Goal: Information Seeking & Learning: Check status

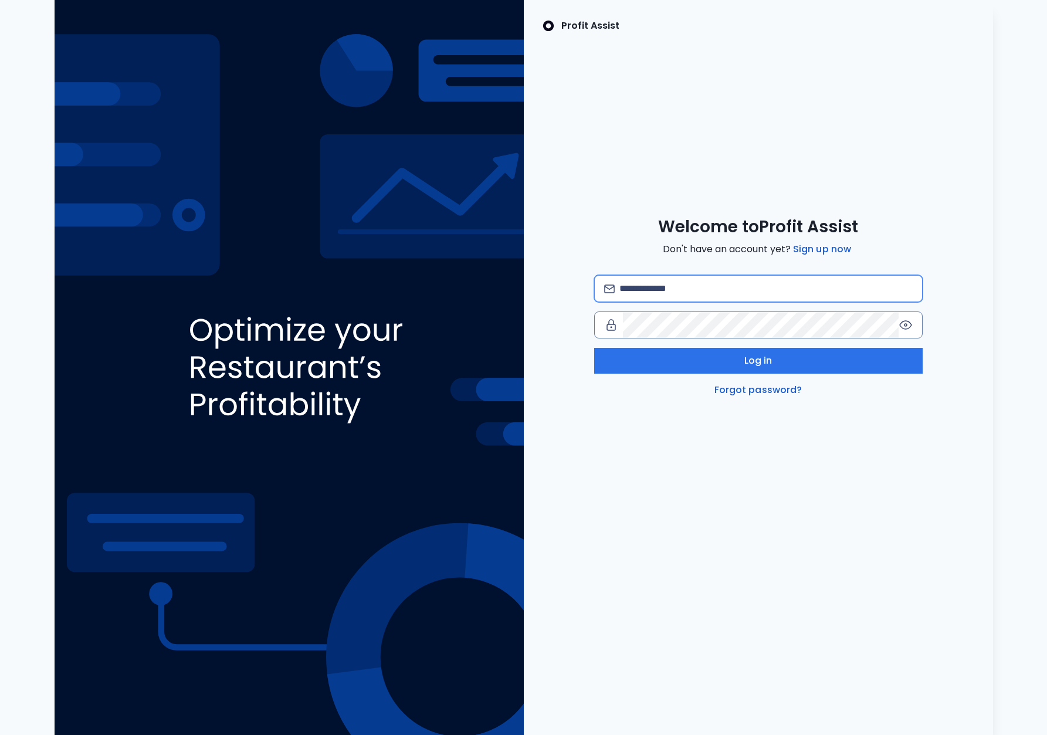
click at [782, 289] on input "email" at bounding box center [765, 289] width 293 height 26
type input "**********"
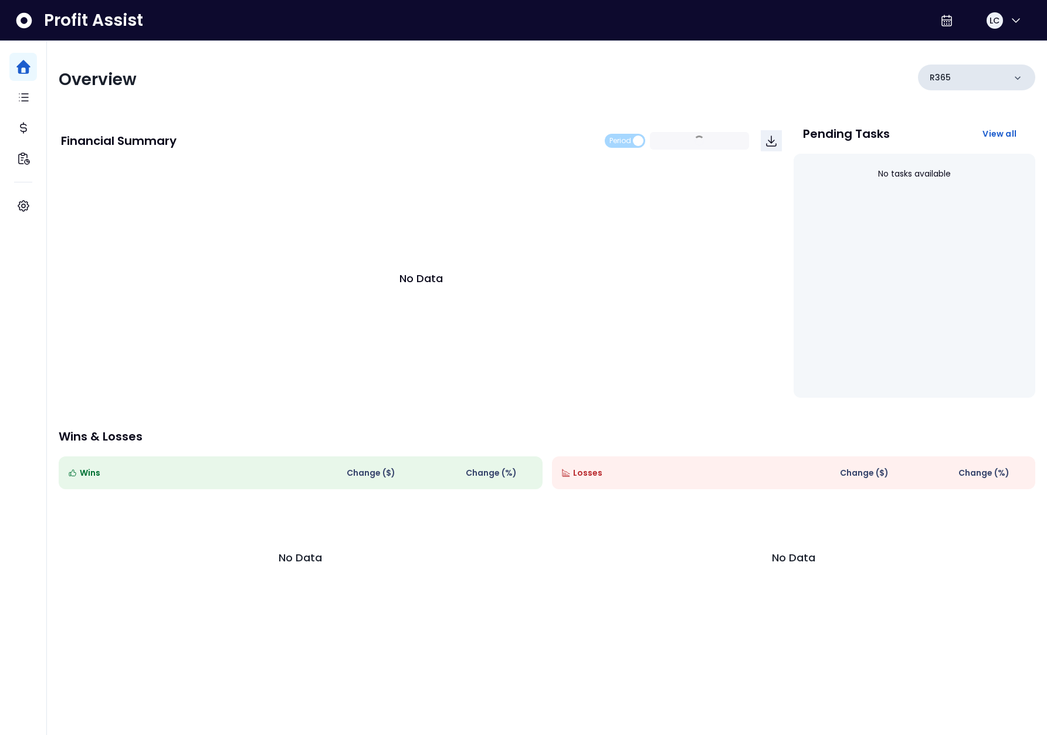
click at [989, 84] on div "R365" at bounding box center [976, 77] width 117 height 26
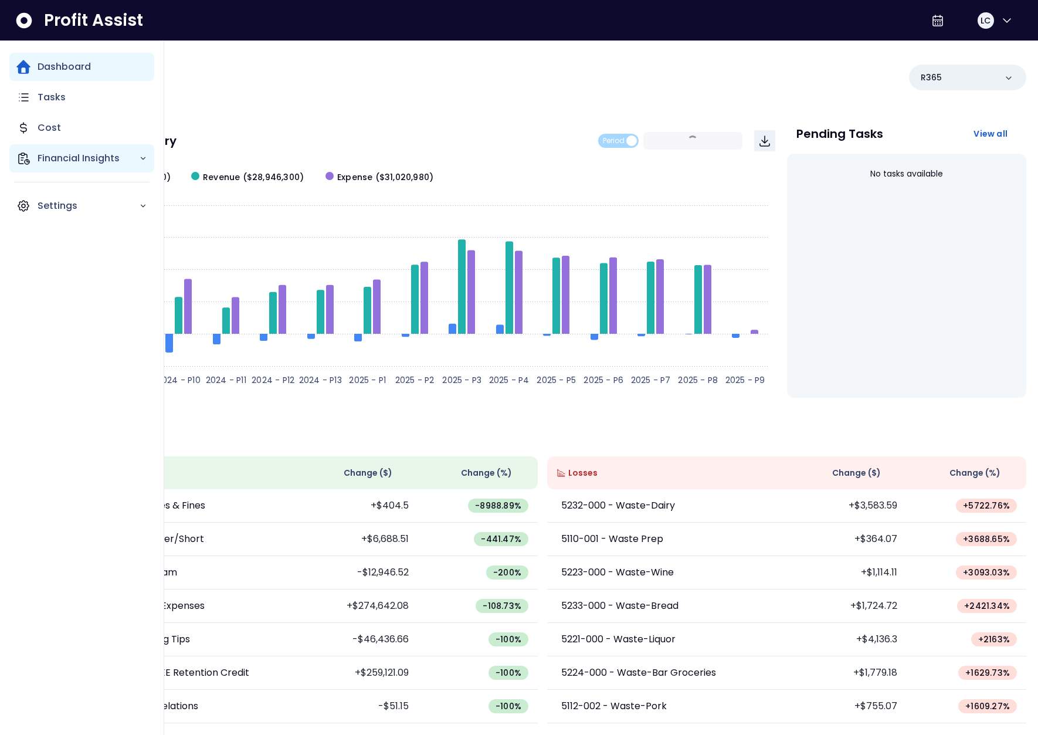
click at [26, 154] on icon "Main navigation" at bounding box center [24, 158] width 11 height 11
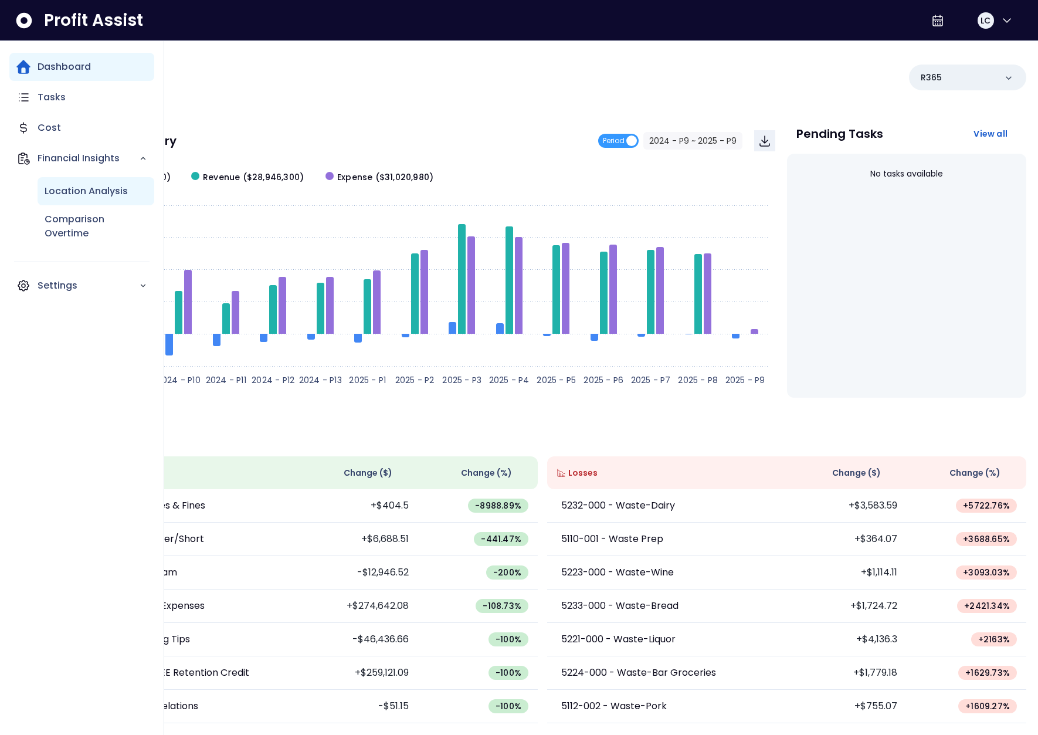
click at [93, 200] on div "Location Analysis" at bounding box center [96, 191] width 117 height 28
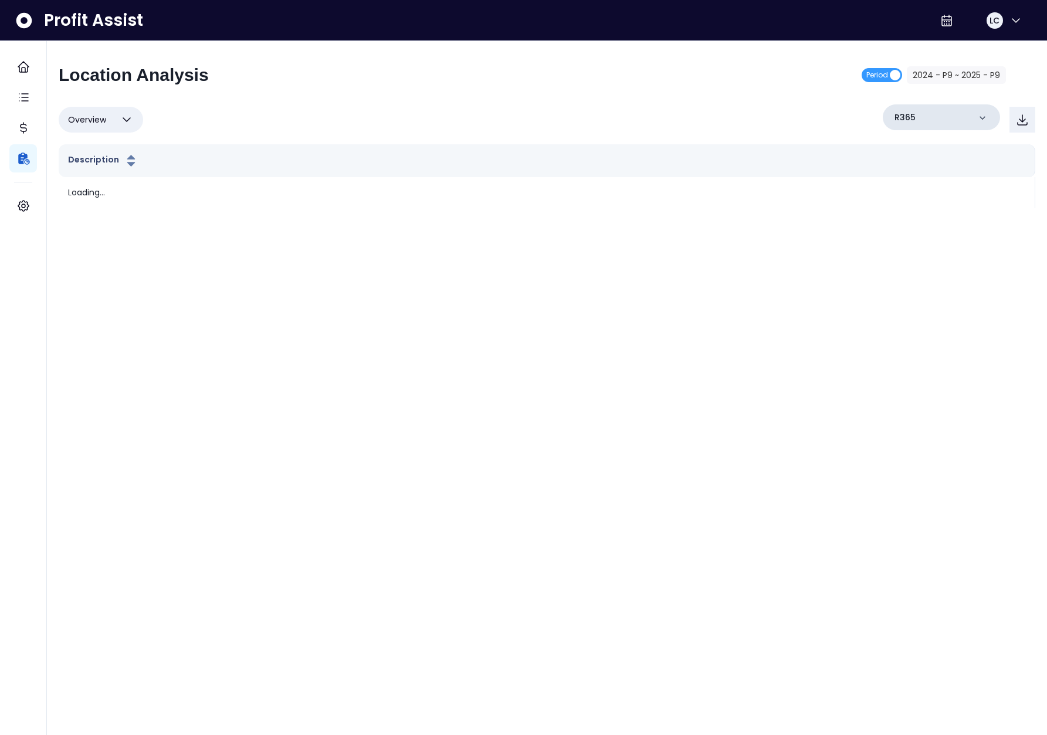
click at [932, 114] on div "R365" at bounding box center [940, 117] width 117 height 26
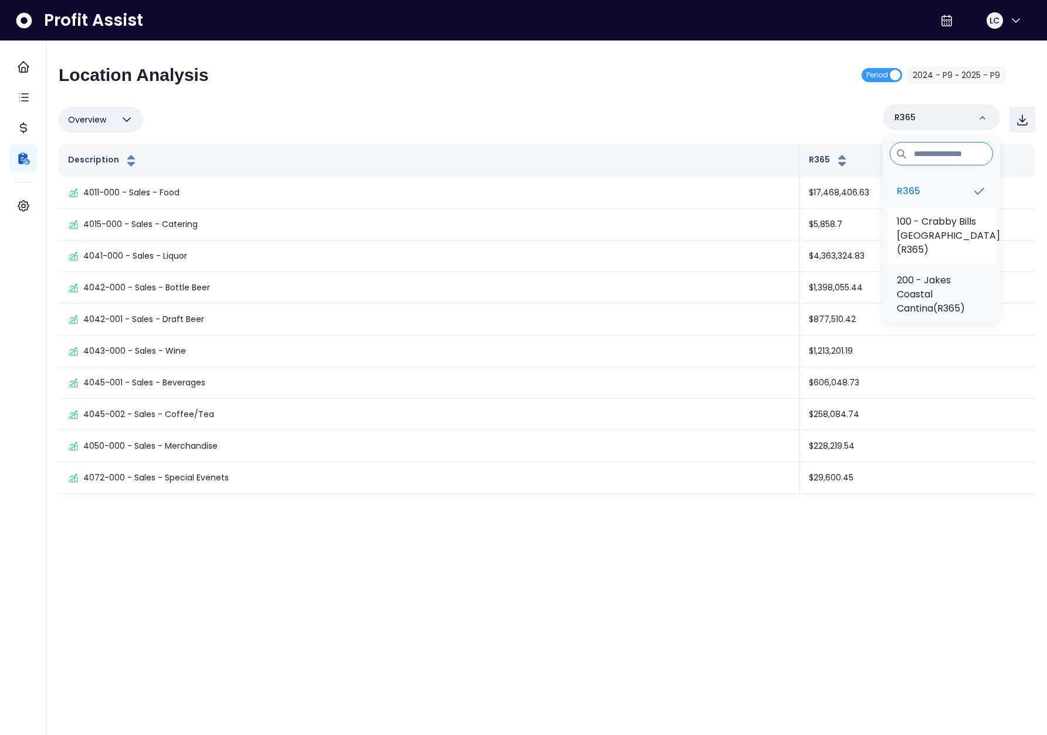
click at [919, 225] on p "100 - Crabby Bills Indian Rocks Beach(R365)" at bounding box center [947, 236] width 103 height 42
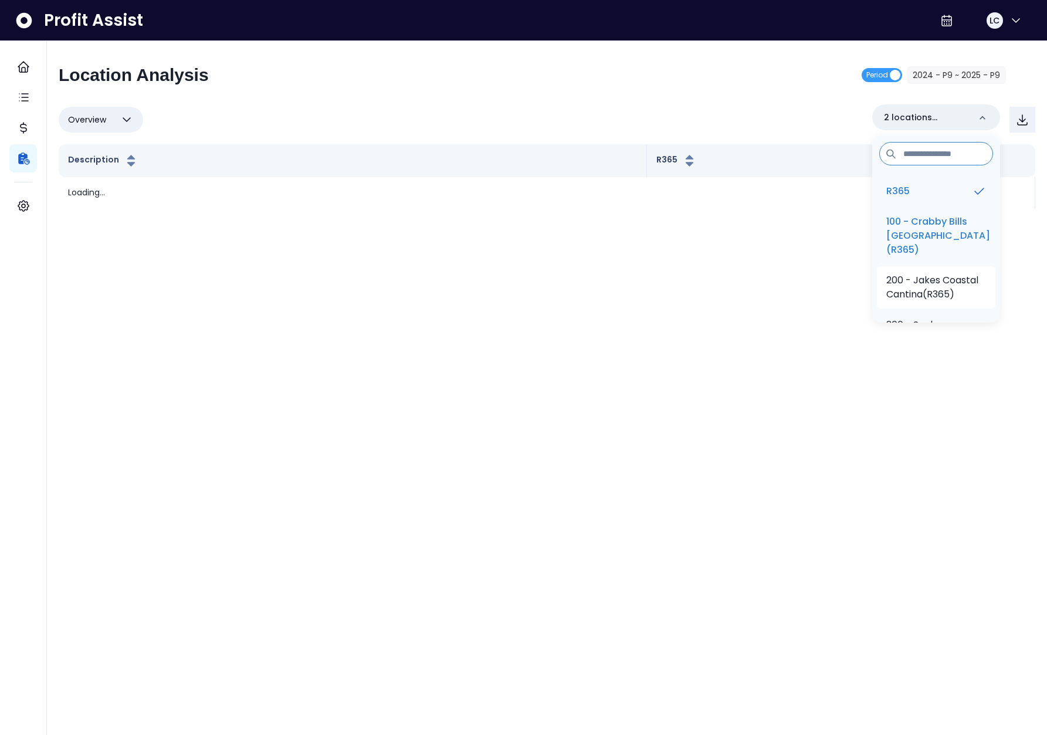
click at [936, 293] on p "200 - Jakes Coastal Cantina(R365)" at bounding box center [936, 287] width 100 height 28
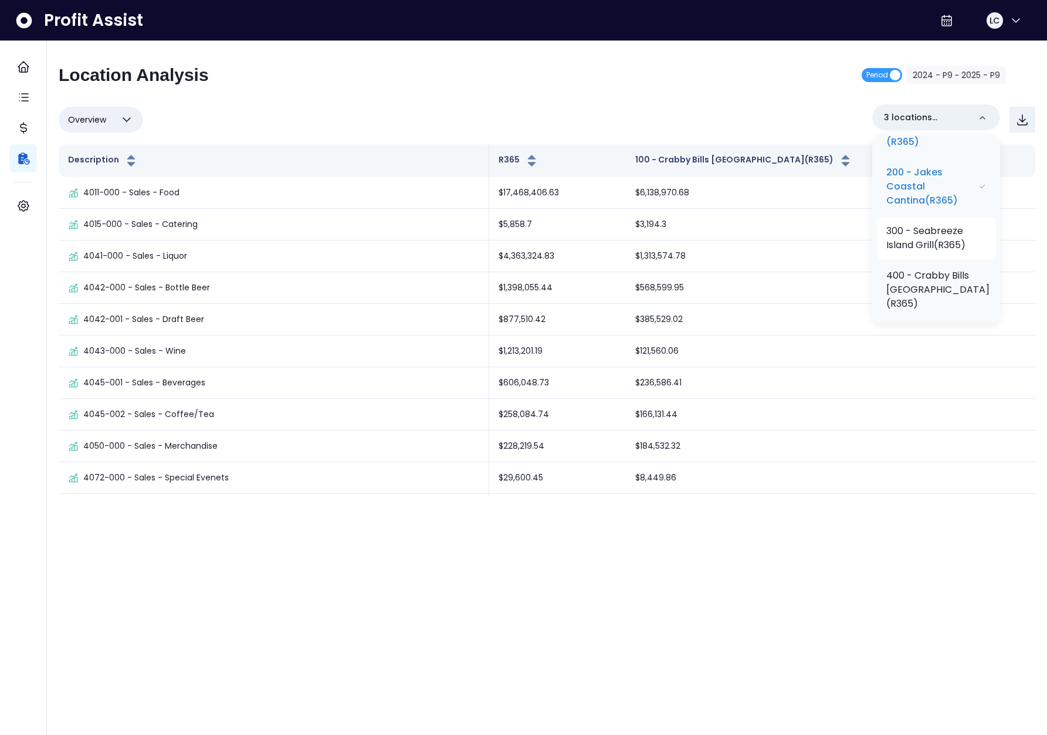
click at [936, 244] on p "300 - Seabreeze Island Grill(R365)" at bounding box center [936, 238] width 100 height 28
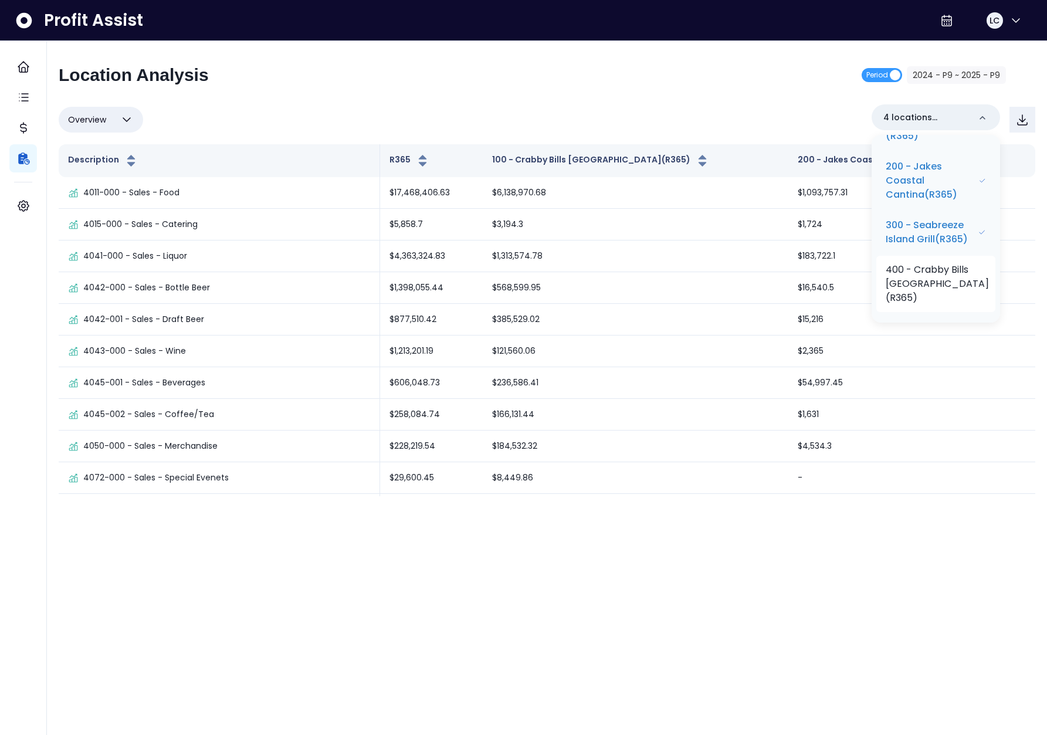
click at [935, 299] on p "400 - Crabby Bills St Petersburg Beach(R365)" at bounding box center [936, 284] width 103 height 42
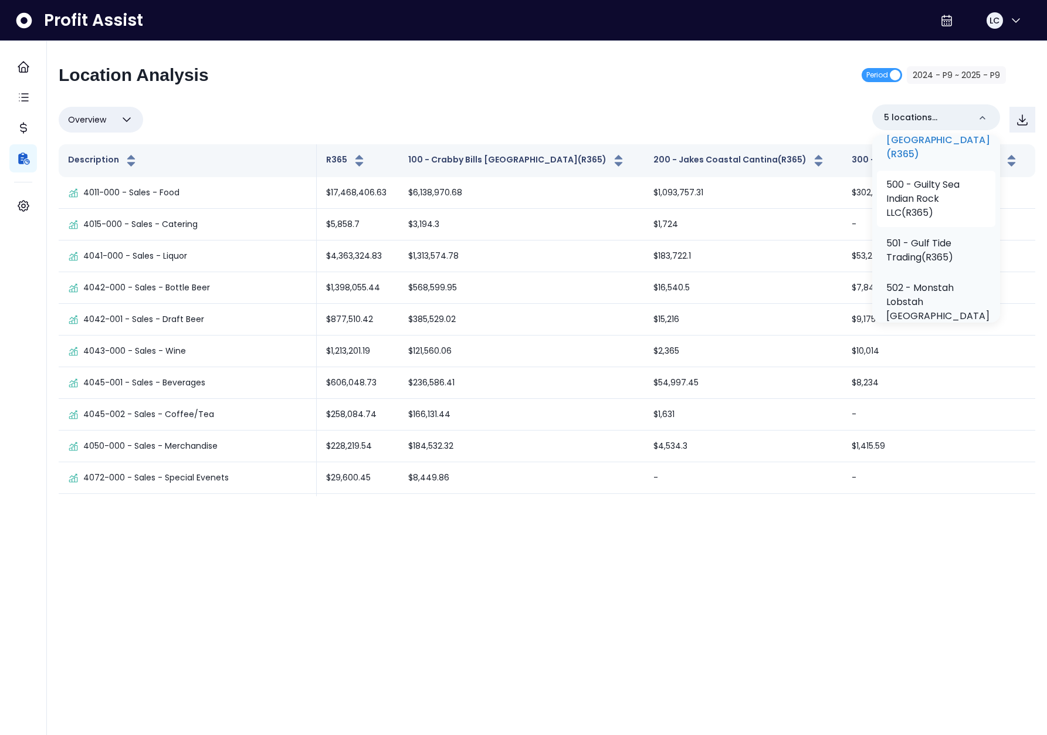
click at [926, 220] on p "500 - Guilty Sea Indian Rock LLC(R365)" at bounding box center [936, 199] width 100 height 42
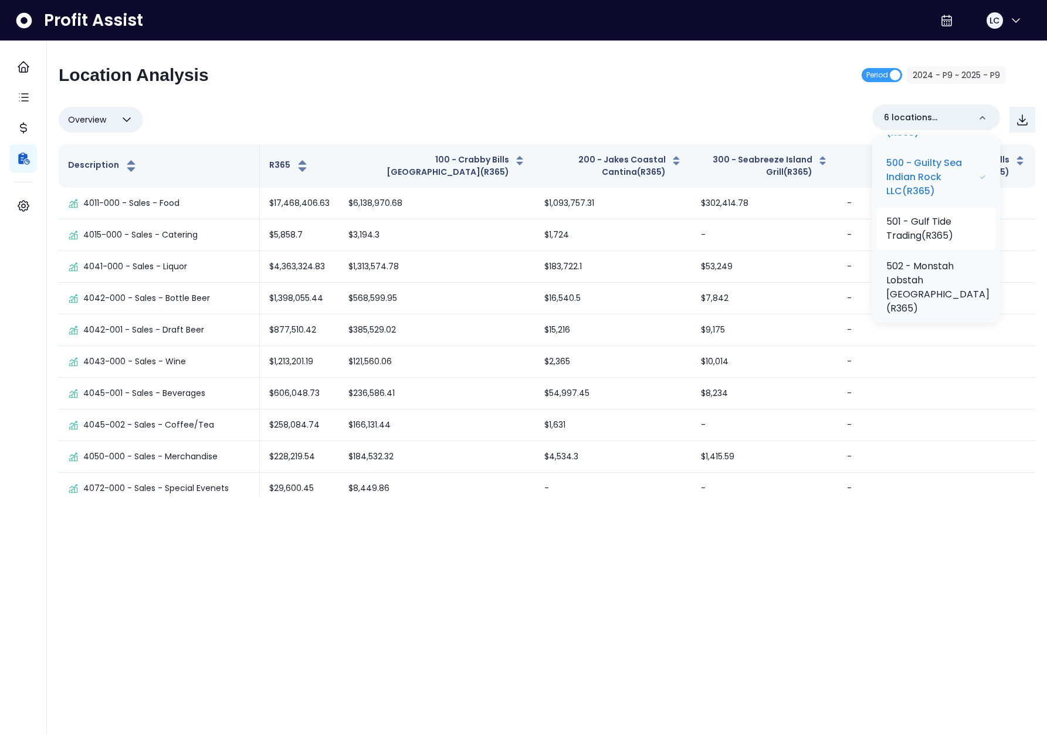
click at [926, 243] on p "501 - Gulf Tide Trading(R365)" at bounding box center [936, 229] width 100 height 28
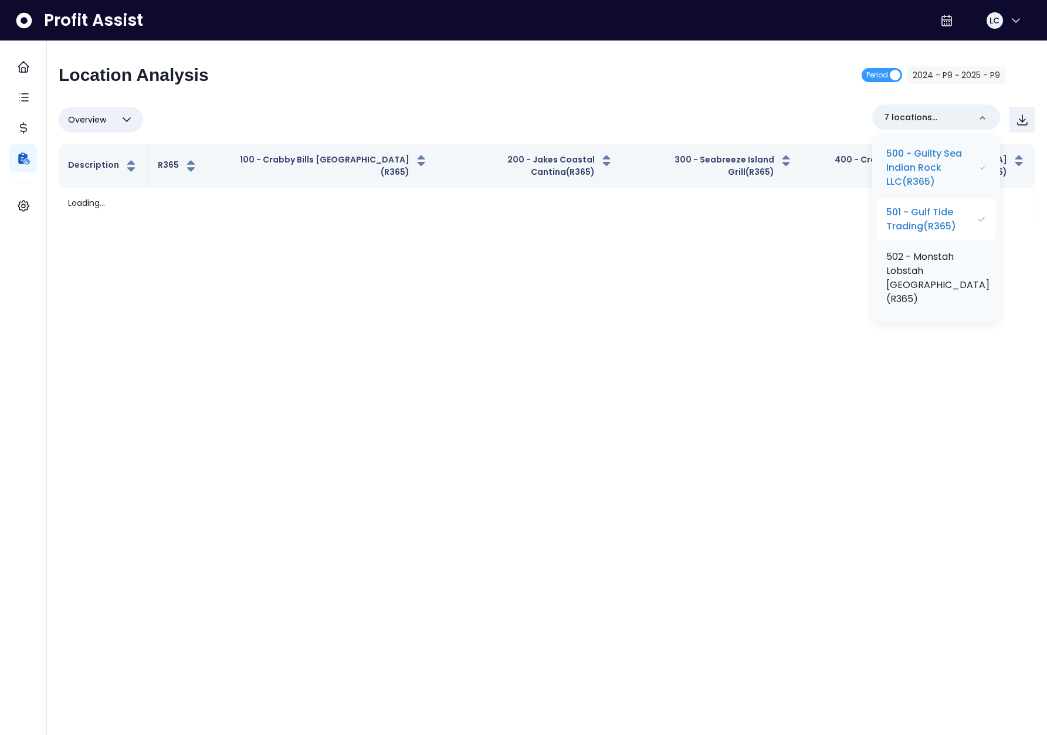
scroll to position [302, 0]
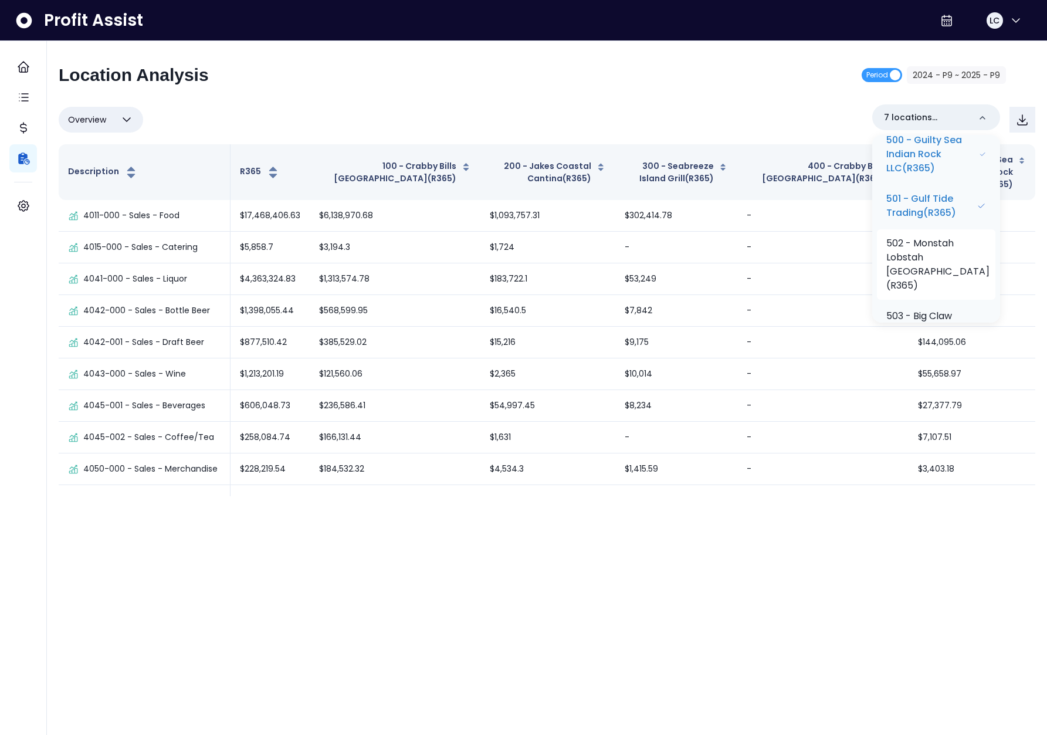
click at [930, 288] on p "502 - Monstah Lobstah Indian Rocks Beach(R365)" at bounding box center [937, 264] width 103 height 56
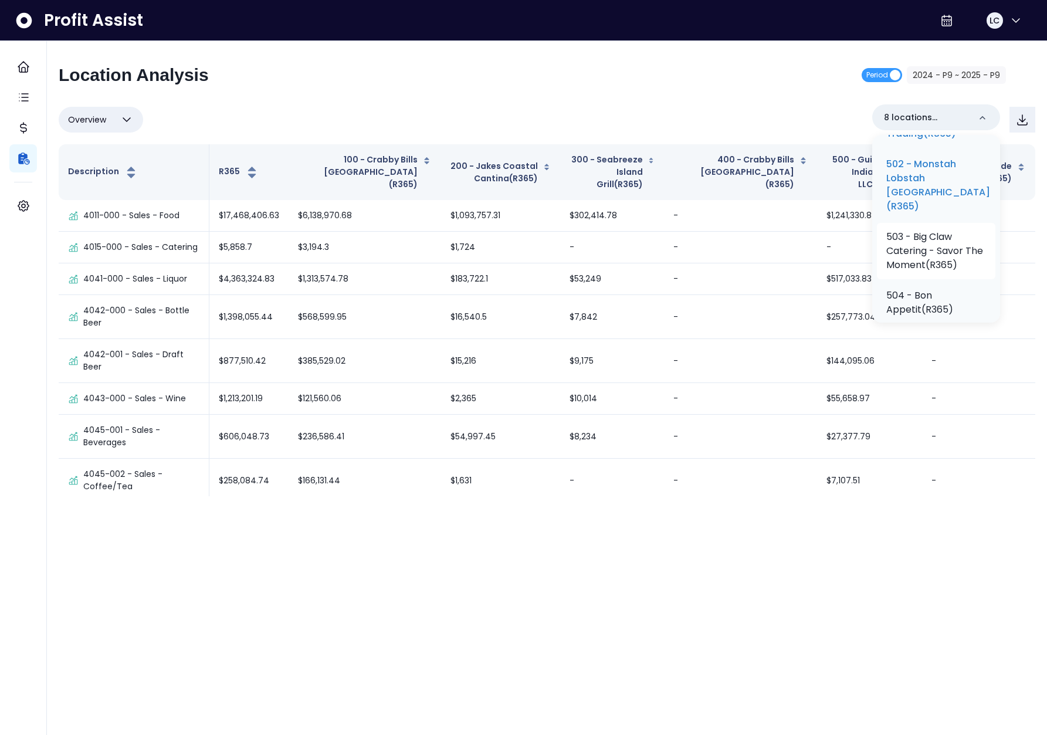
click at [942, 272] on p "503 - Big Claw Catering - Savor The Moment(R365)" at bounding box center [936, 251] width 100 height 42
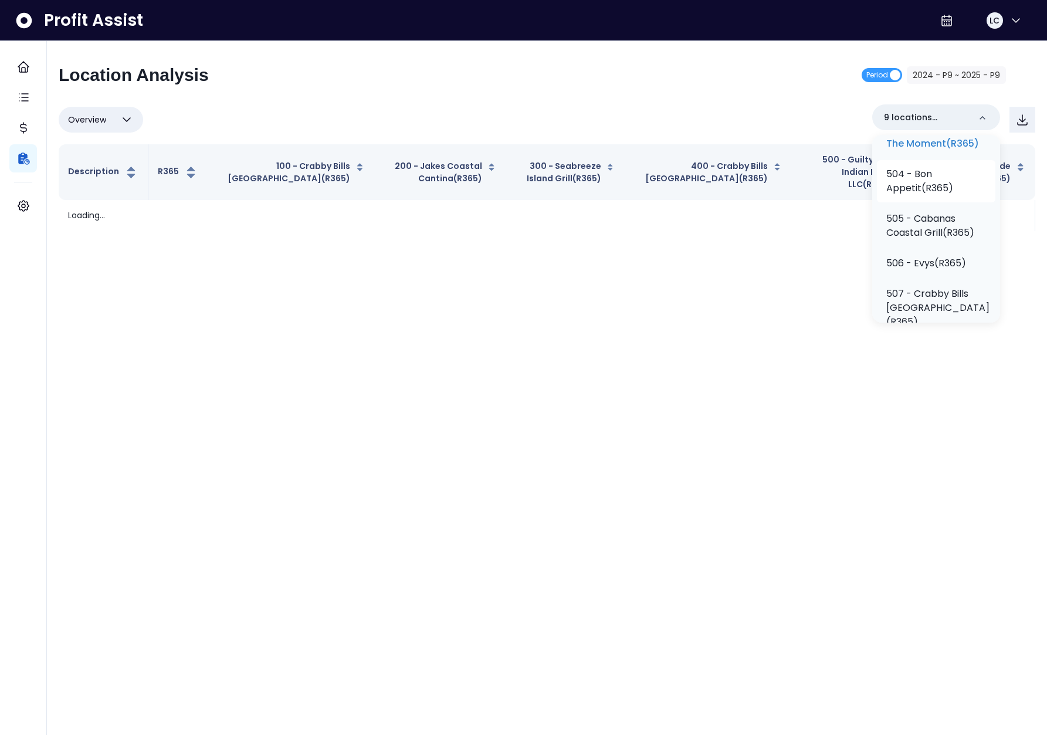
click at [923, 195] on p "504 - Bon Appetit(R365)" at bounding box center [936, 181] width 100 height 28
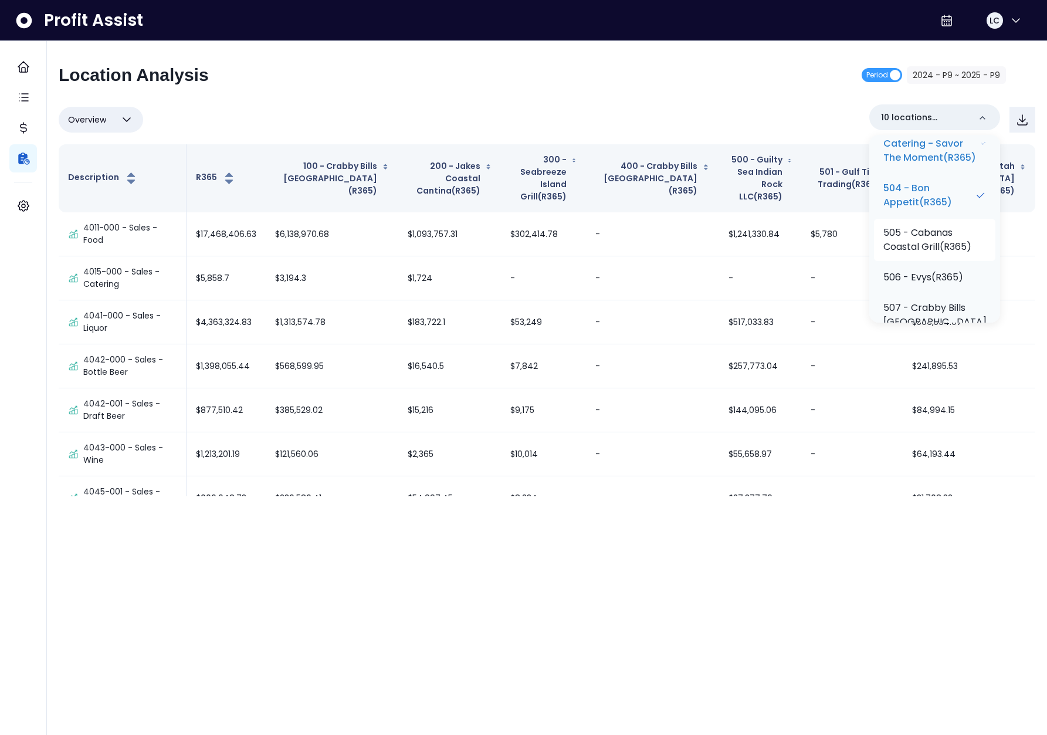
click at [939, 254] on p "505 - Cabanas Coastal Grill(R365)" at bounding box center [934, 240] width 103 height 28
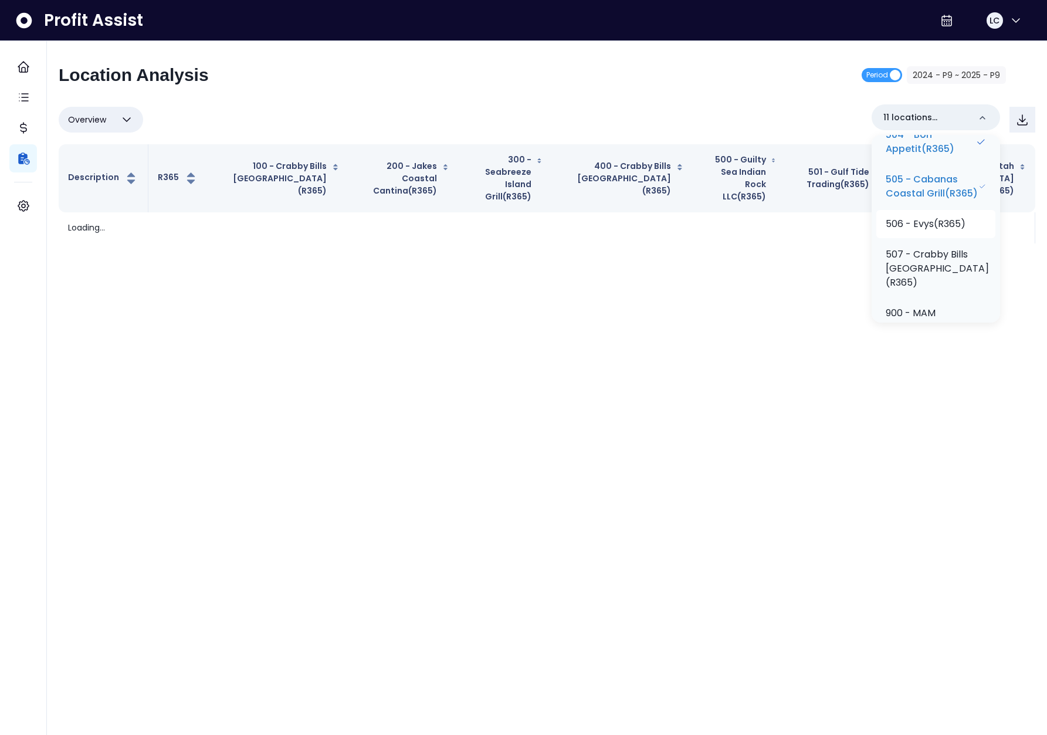
scroll to position [603, 0]
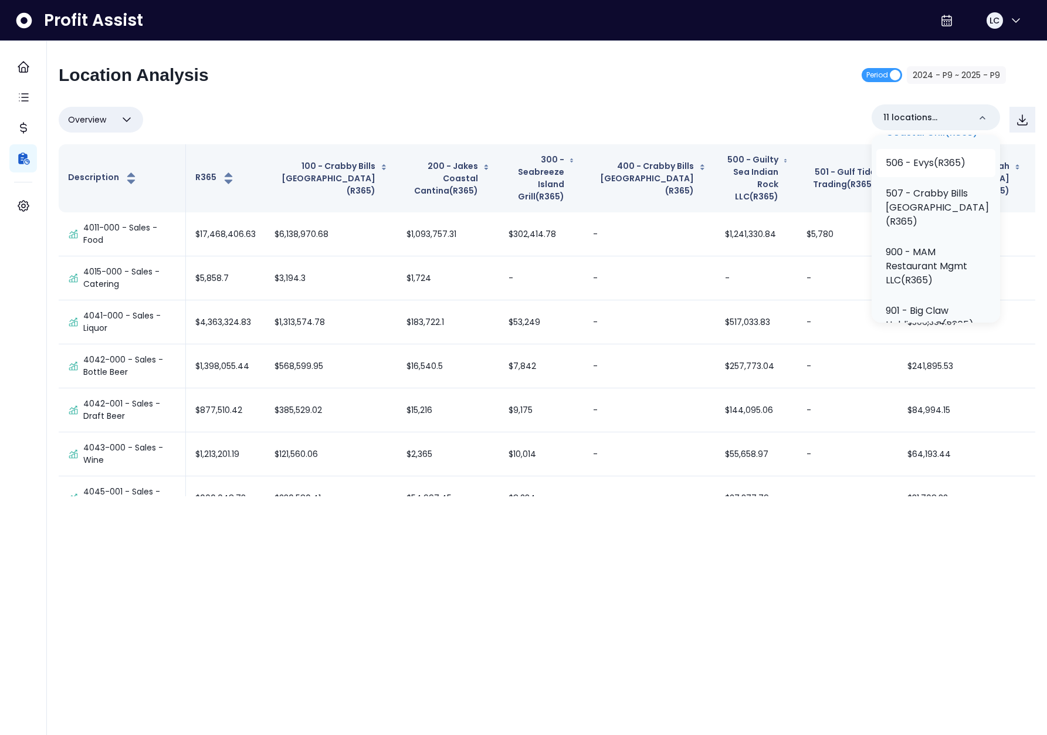
click at [927, 170] on p "506 - Evys(R365)" at bounding box center [925, 163] width 80 height 14
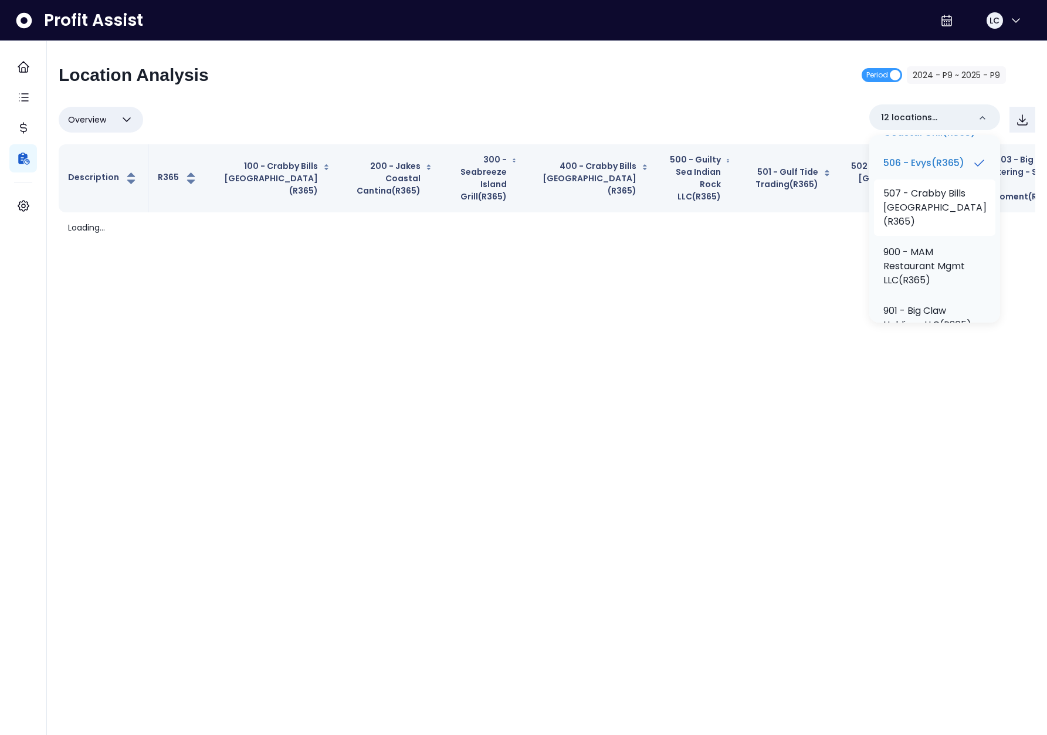
click at [930, 229] on p "507 - Crabby Bills Palm Harbor(R365)" at bounding box center [934, 207] width 103 height 42
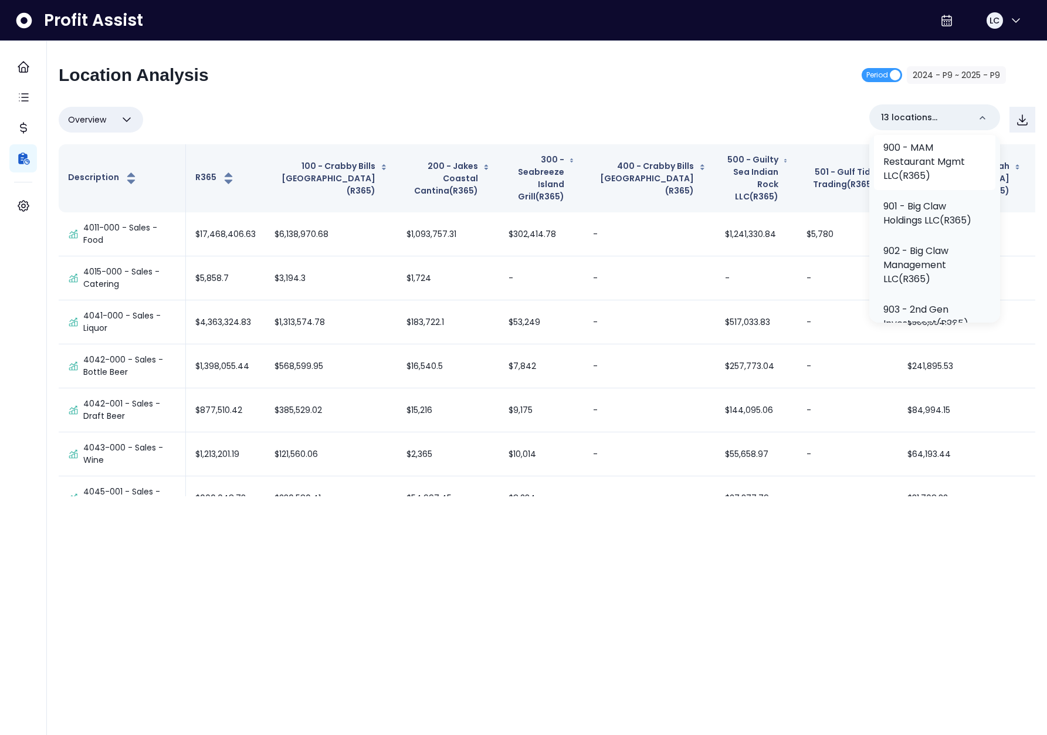
scroll to position [704, 0]
click at [741, 94] on div "Location Analysis Period 2024 - P9 ~ 2025 - P9" at bounding box center [532, 79] width 947 height 30
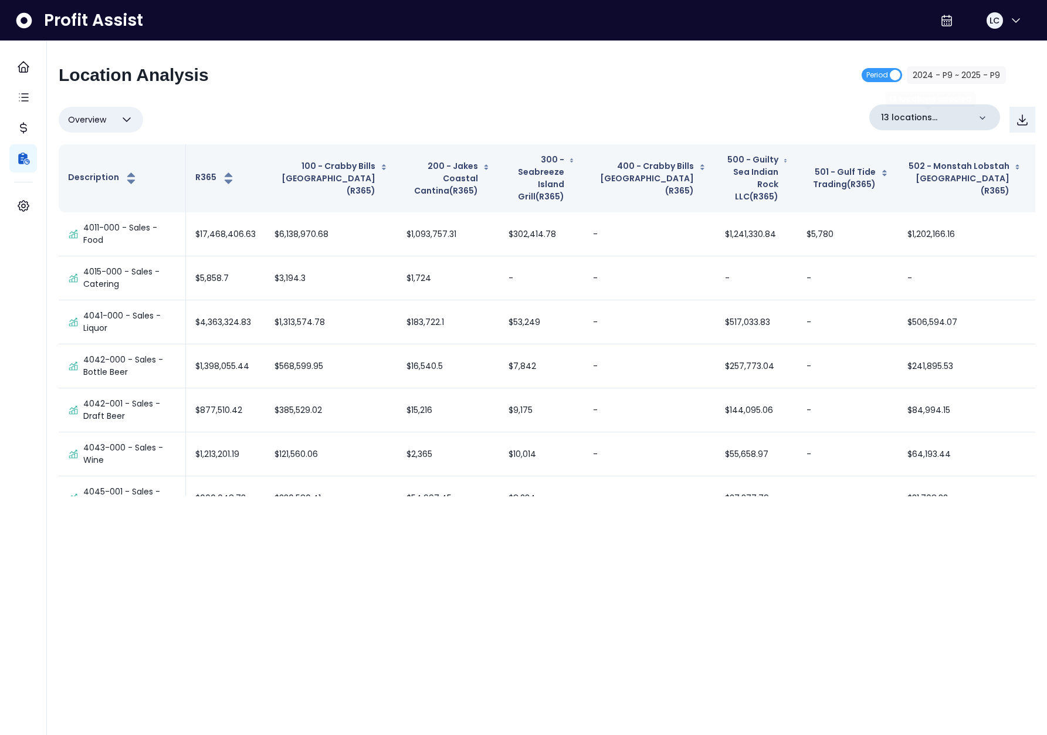
click at [932, 121] on p "13 locations selected" at bounding box center [925, 117] width 89 height 12
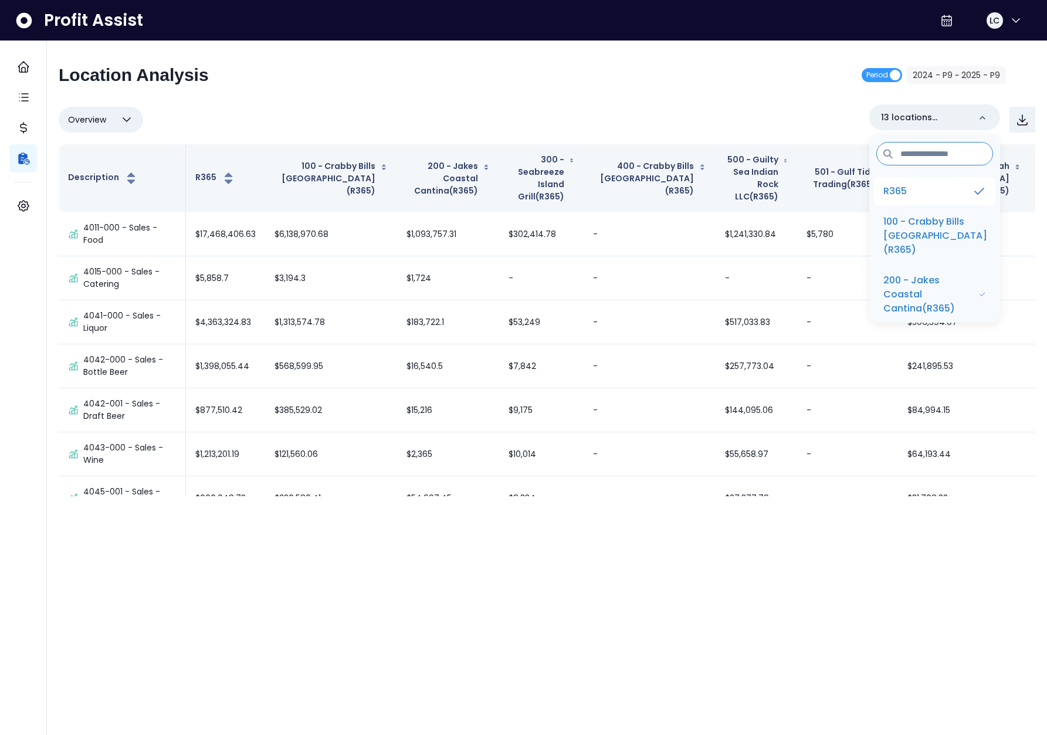
click at [923, 189] on li "R365" at bounding box center [934, 191] width 121 height 28
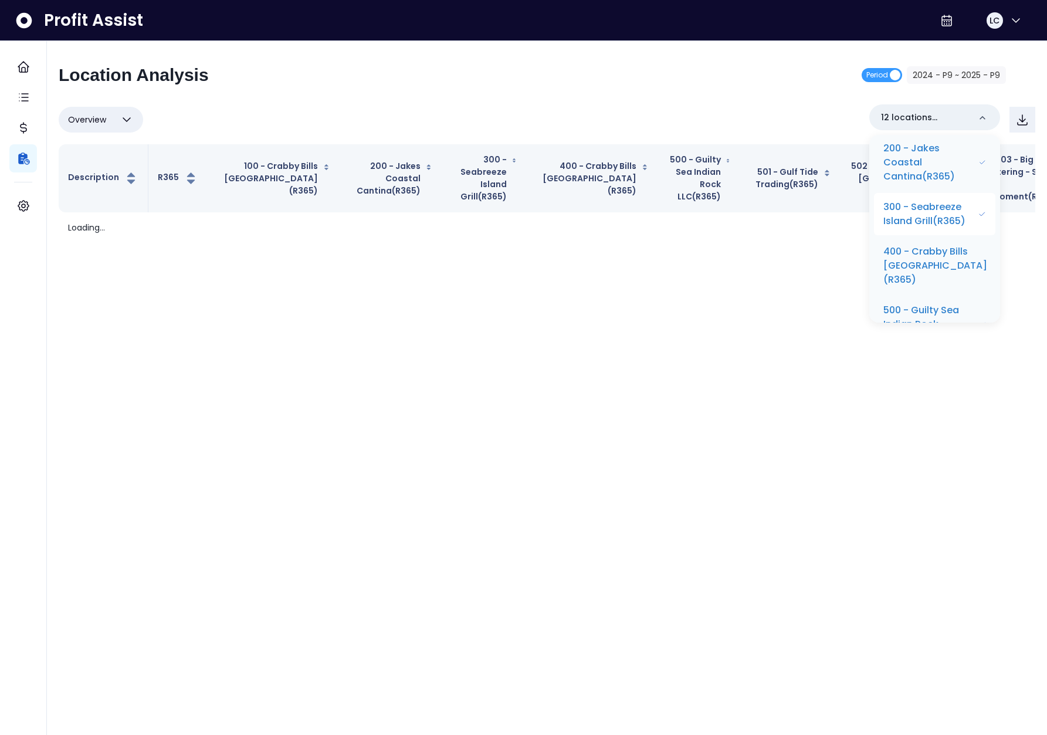
scroll to position [151, 0]
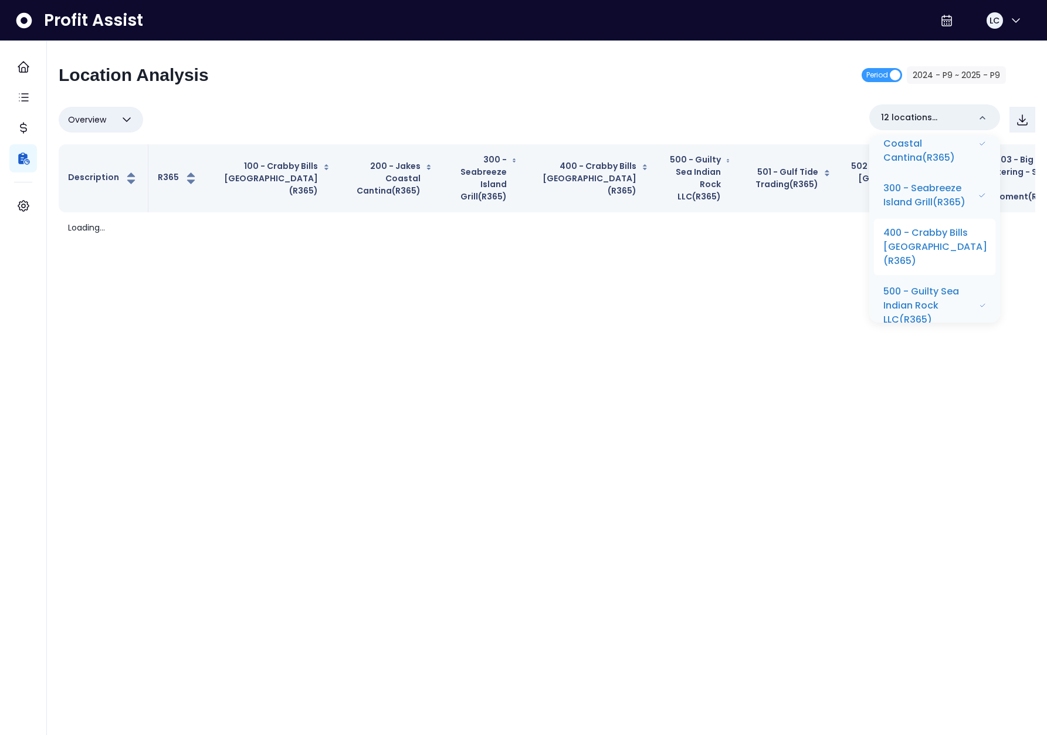
click at [930, 266] on p "400 - Crabby Bills St Petersburg Beach(R365)" at bounding box center [935, 247] width 104 height 42
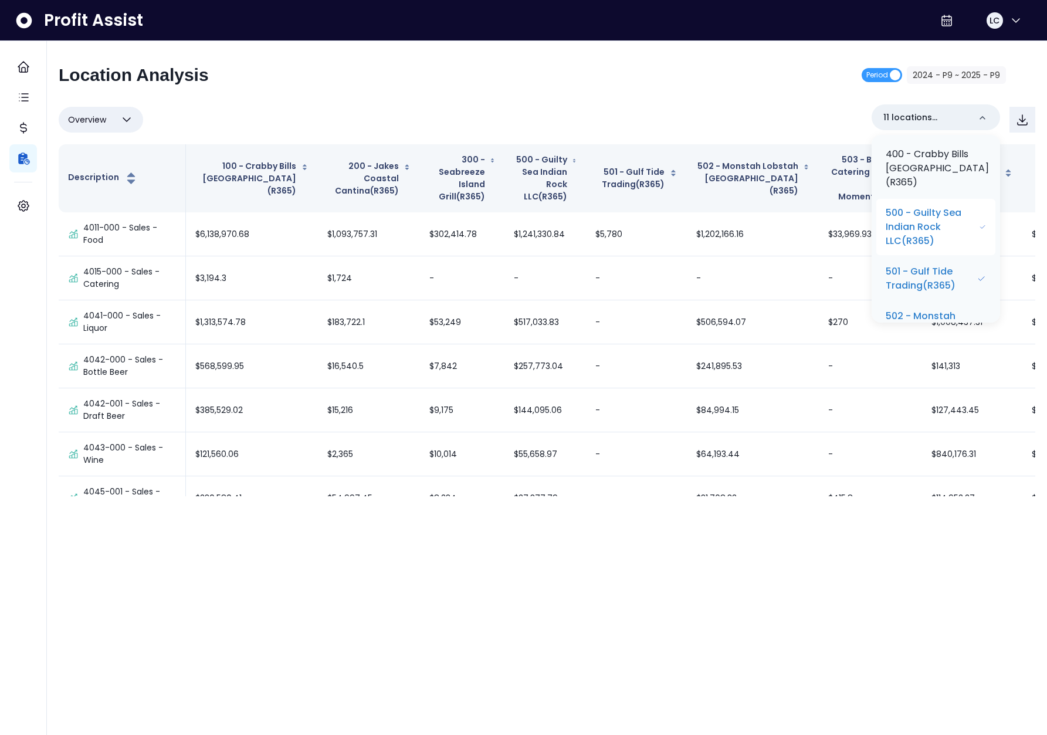
scroll to position [233, 0]
click at [933, 289] on p "501 - Gulf Tide Trading(R365)" at bounding box center [930, 275] width 91 height 28
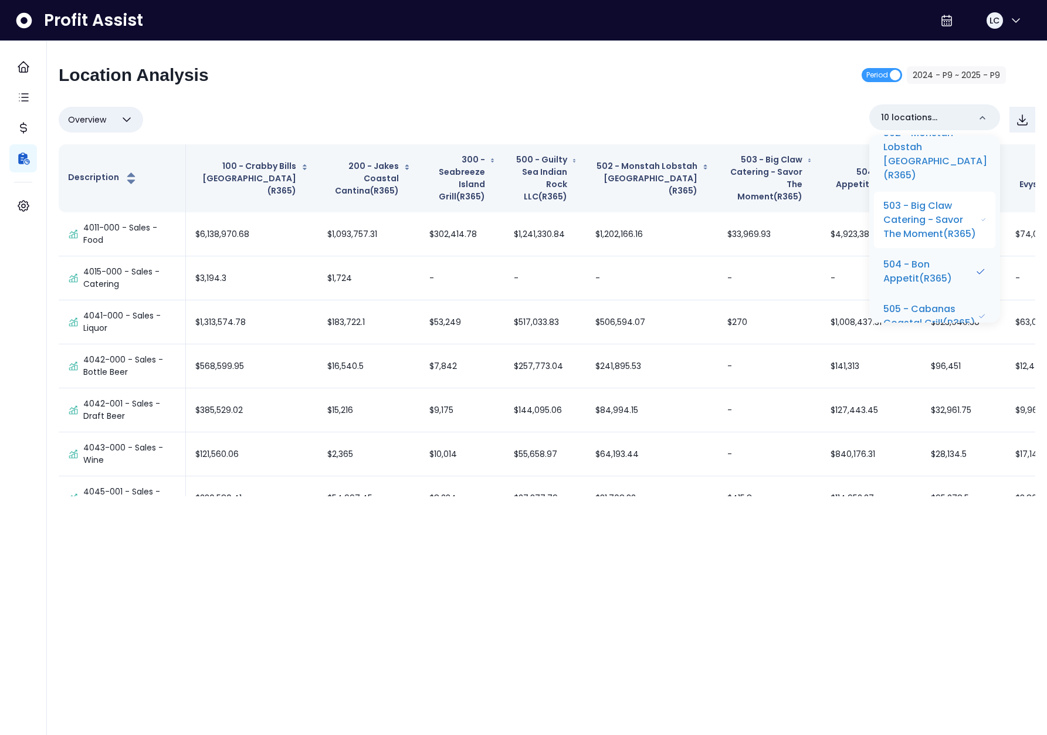
click at [932, 241] on p "503 - Big Claw Catering - Savor The Moment(R365)" at bounding box center [931, 220] width 97 height 42
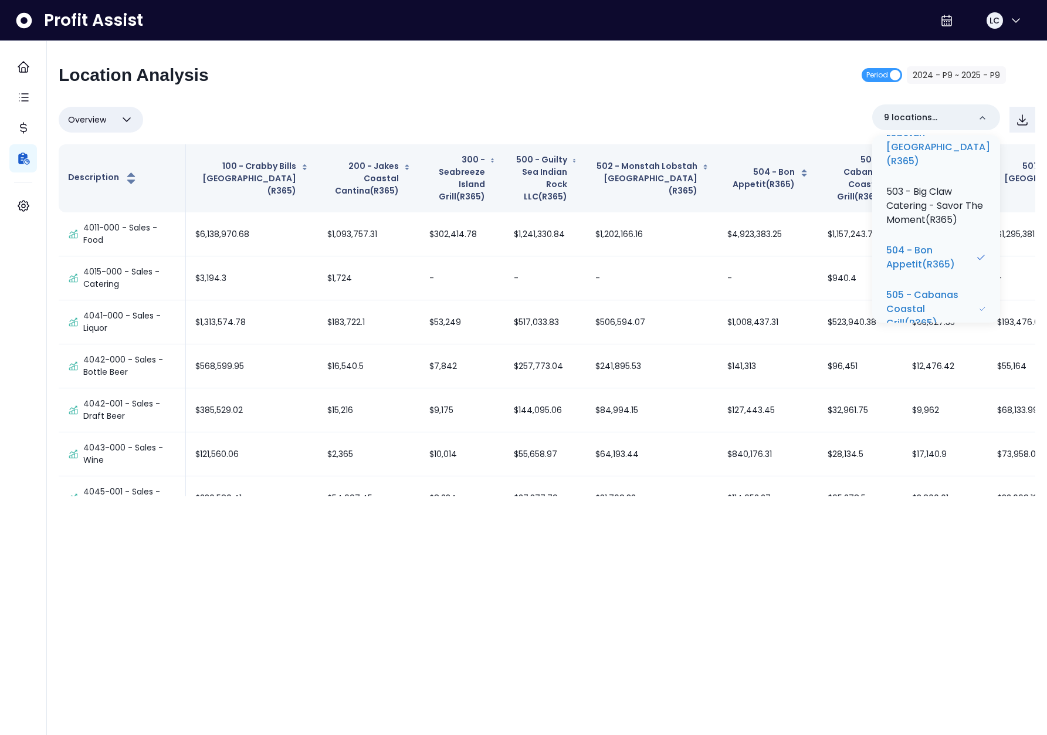
click at [712, 115] on div "Overview Overview % of cost % of sales % of budget ******** 9 locations selecte…" at bounding box center [547, 119] width 976 height 30
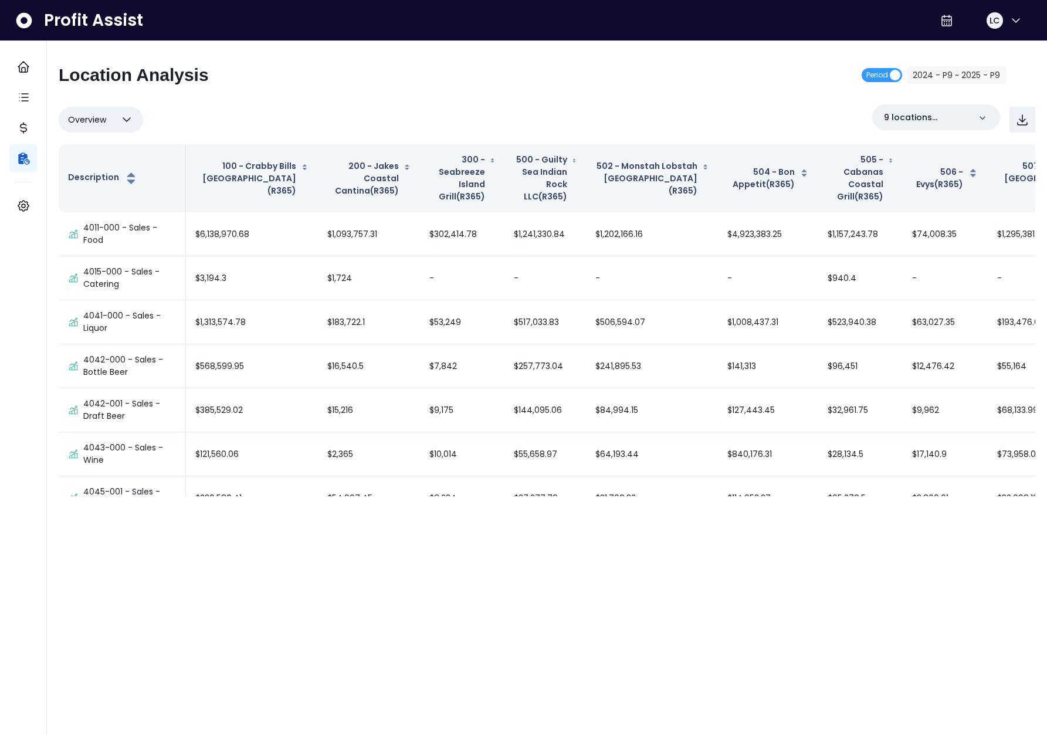
click at [722, 90] on div "Location Analysis Period 2024 - P9 ~ 2025 - P9" at bounding box center [532, 79] width 947 height 30
click at [1024, 127] on button "button" at bounding box center [1022, 120] width 26 height 26
